Goal: Transaction & Acquisition: Purchase product/service

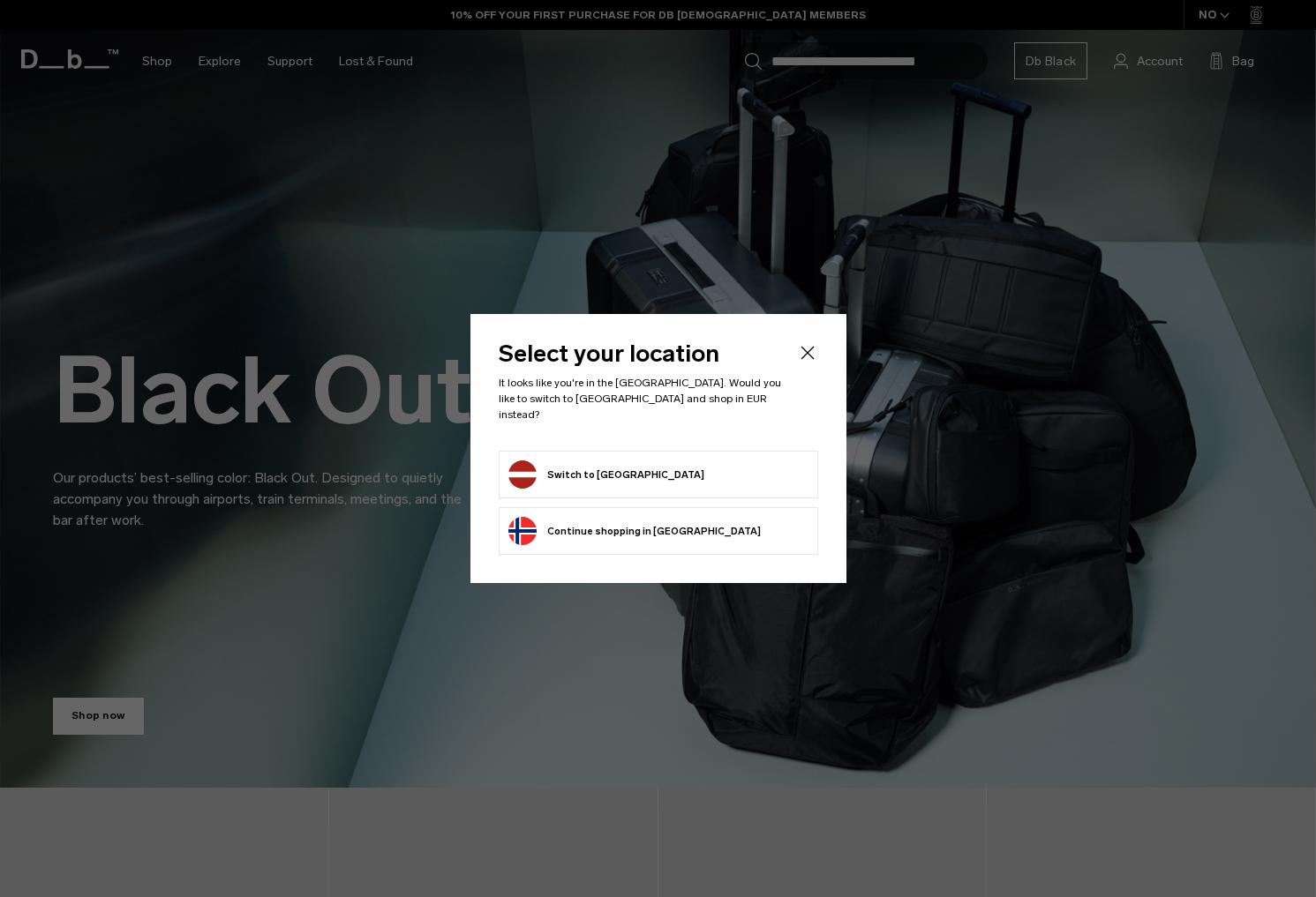
click at [609, 473] on button "Switch to Latvia" at bounding box center [606, 474] width 196 height 28
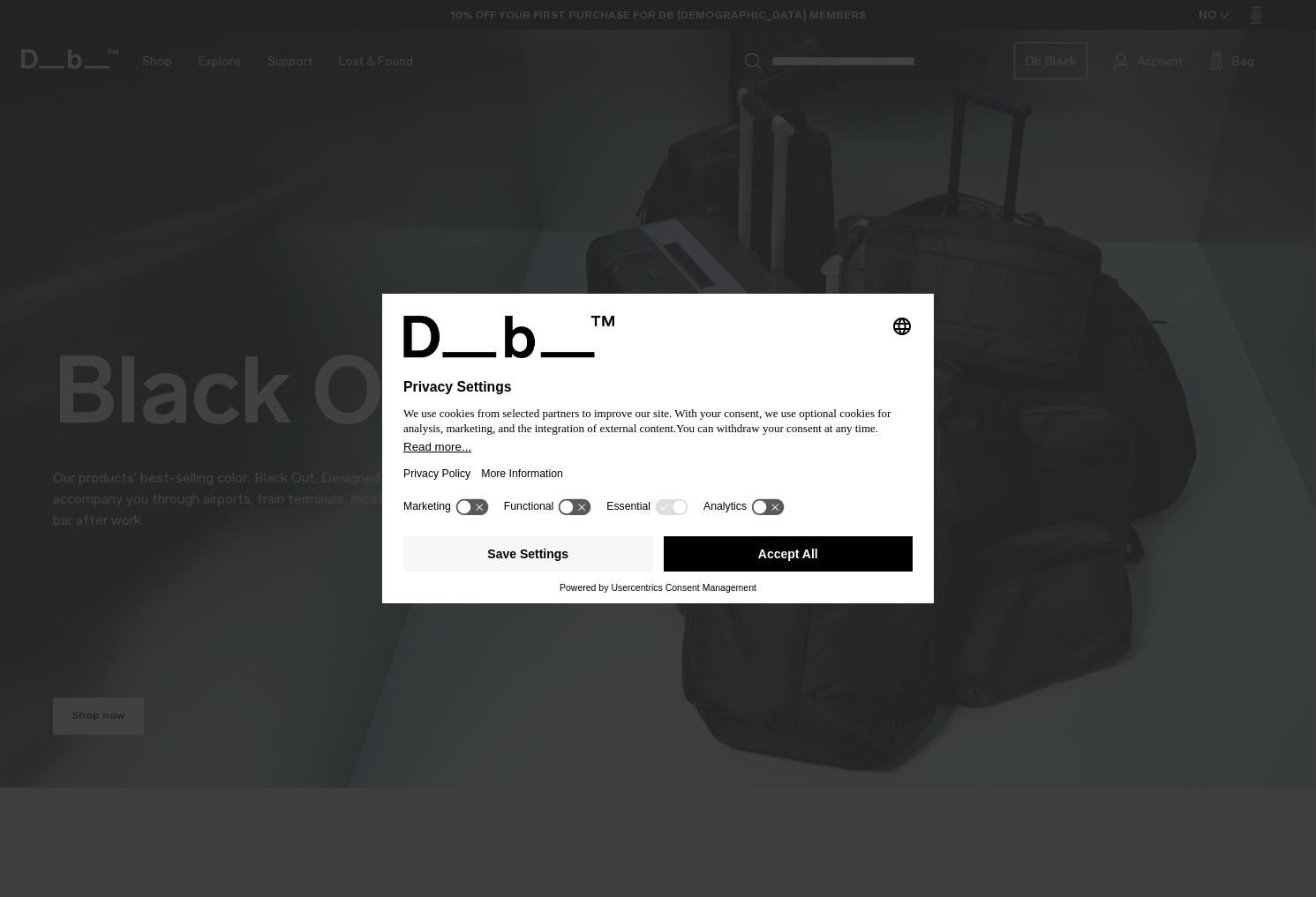
click at [755, 552] on button "Accept All" at bounding box center [788, 554] width 250 height 35
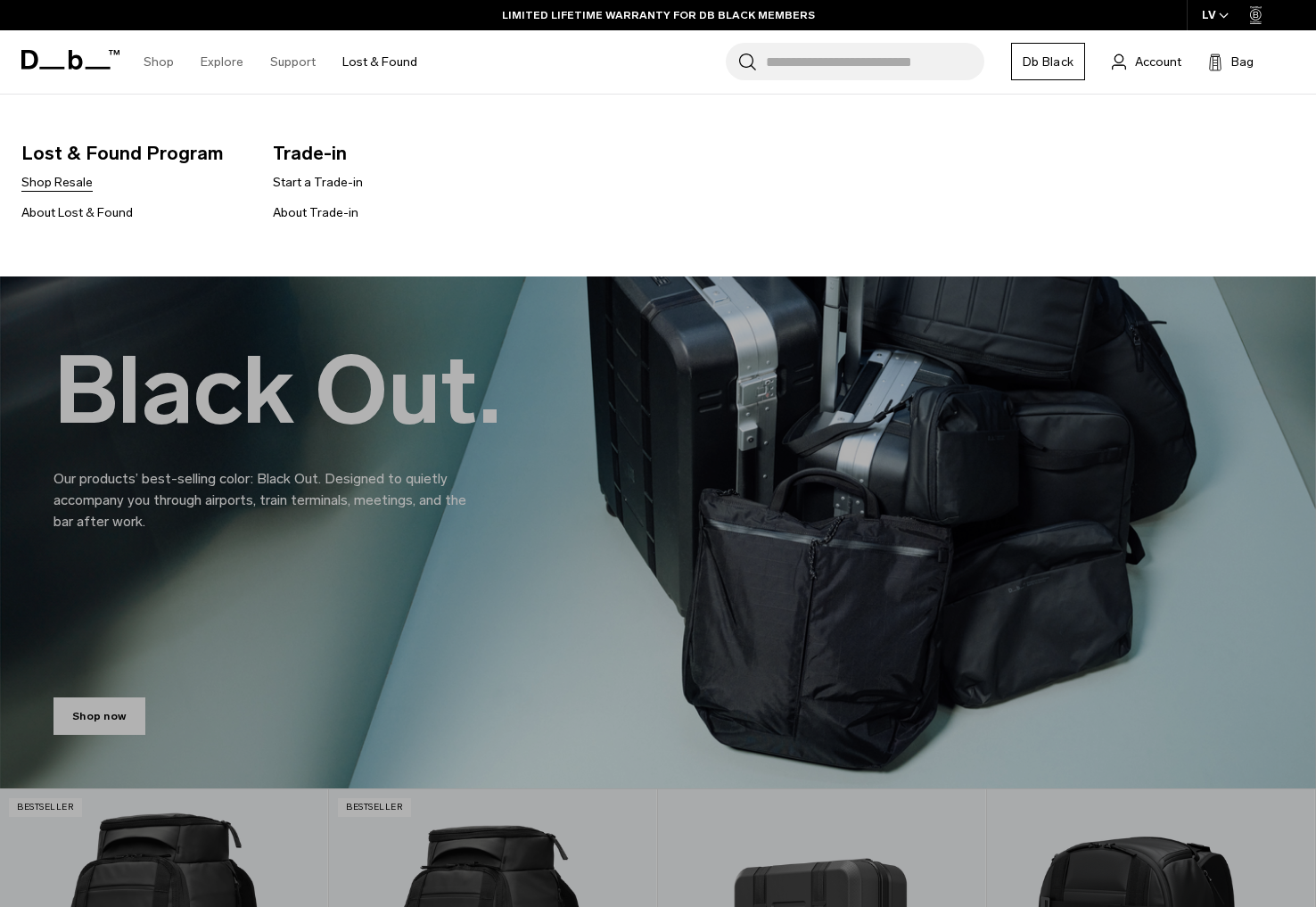
click at [60, 181] on link "Shop Resale" at bounding box center [57, 182] width 71 height 19
